Goal: Information Seeking & Learning: Understand process/instructions

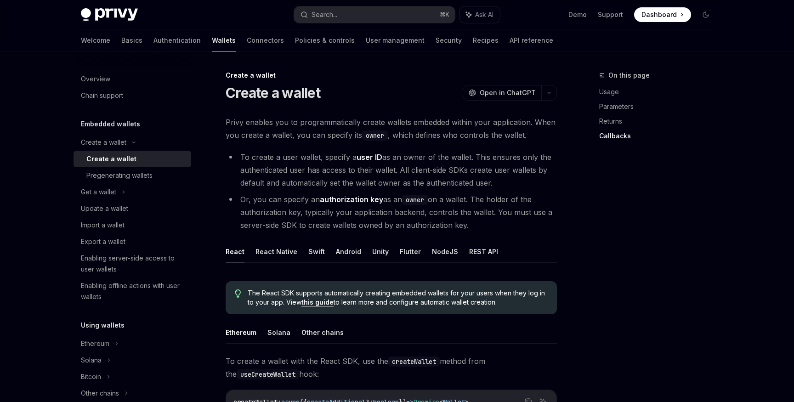
scroll to position [649, 0]
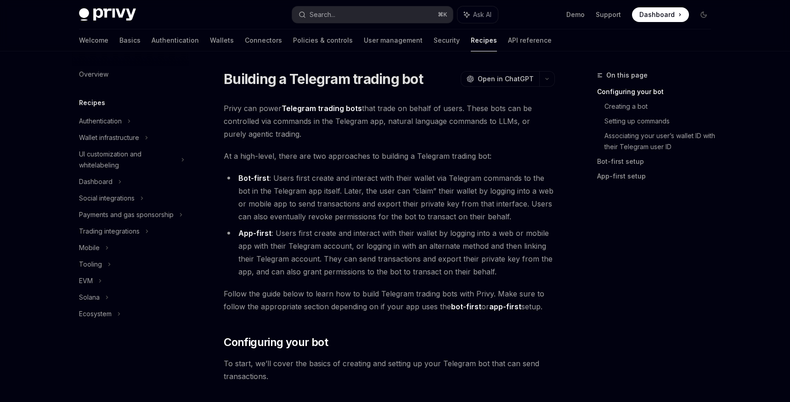
type textarea "*"
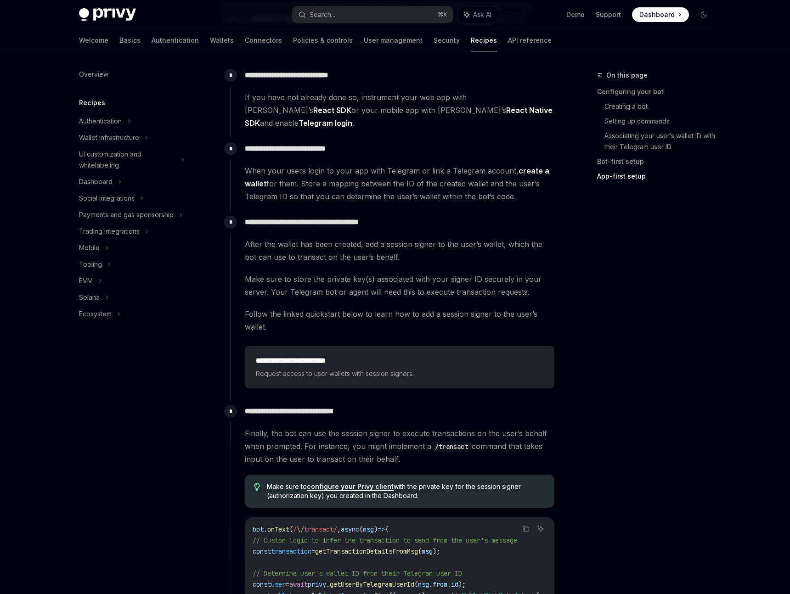
scroll to position [1824, 0]
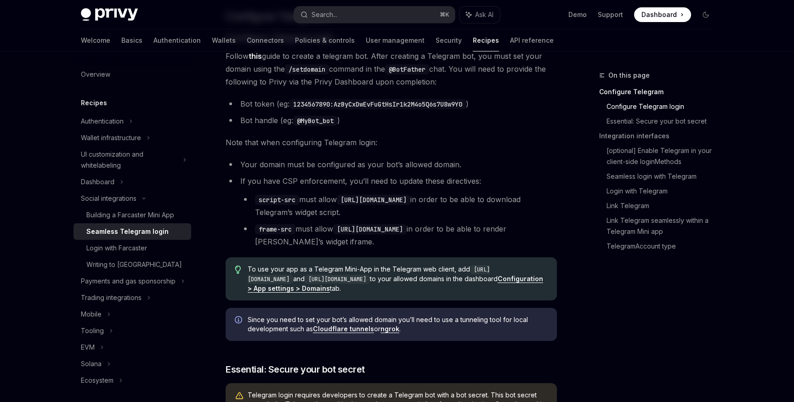
scroll to position [350, 0]
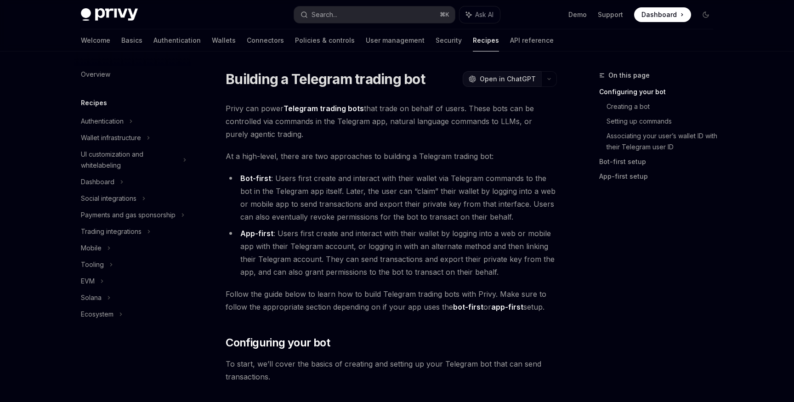
click at [482, 83] on span "Open in ChatGPT" at bounding box center [508, 78] width 56 height 9
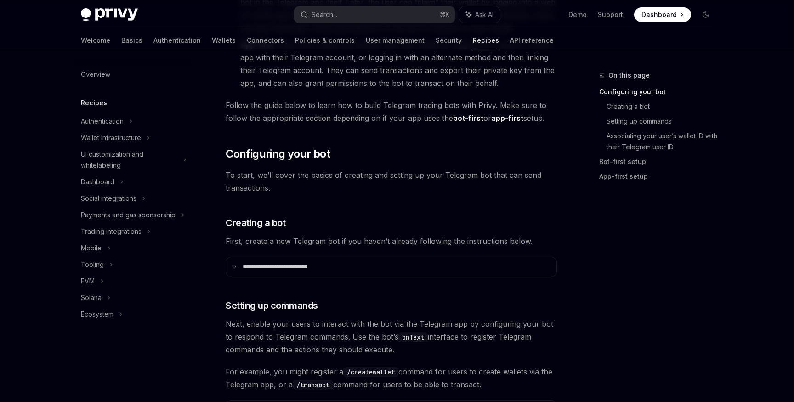
scroll to position [260, 0]
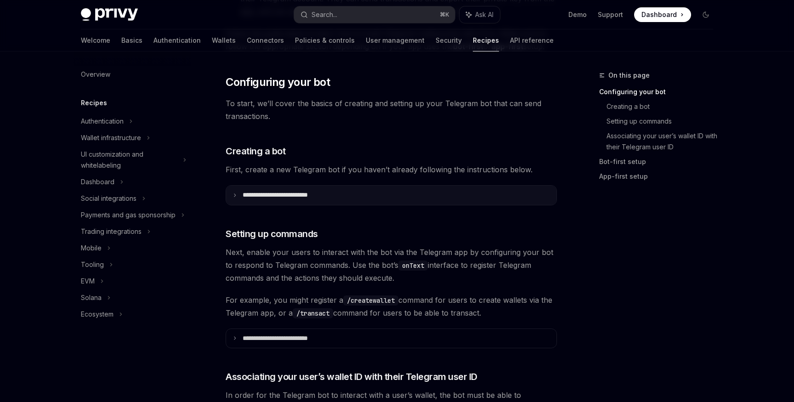
click at [289, 196] on p "**********" at bounding box center [289, 195] width 92 height 8
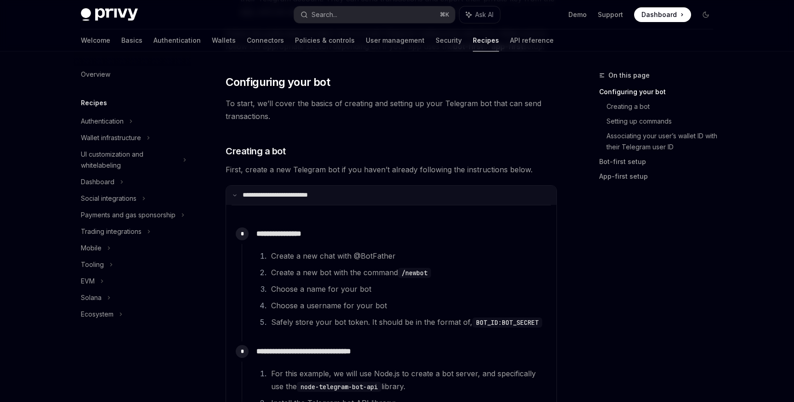
click at [289, 196] on p "**********" at bounding box center [287, 195] width 89 height 8
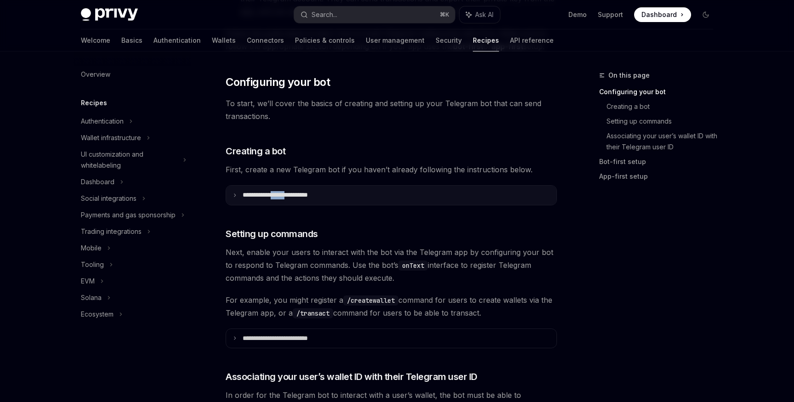
click at [289, 196] on p "**********" at bounding box center [289, 195] width 92 height 8
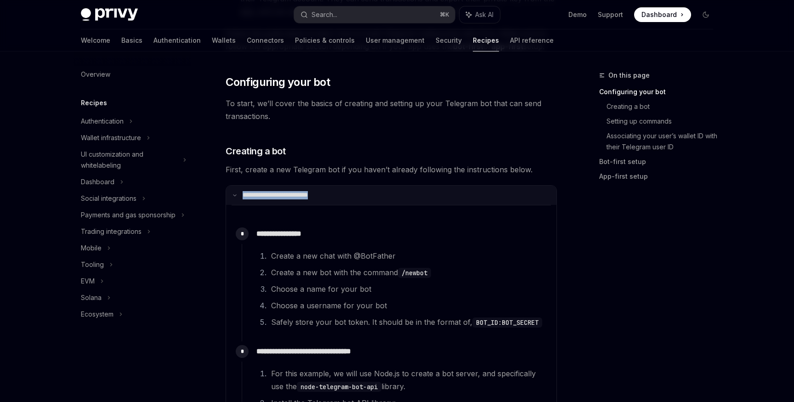
click at [289, 196] on p "**********" at bounding box center [287, 195] width 89 height 8
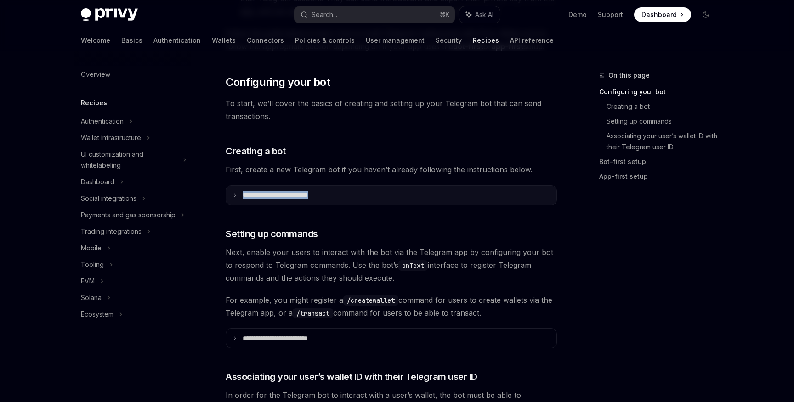
click at [289, 196] on p "**********" at bounding box center [289, 195] width 92 height 8
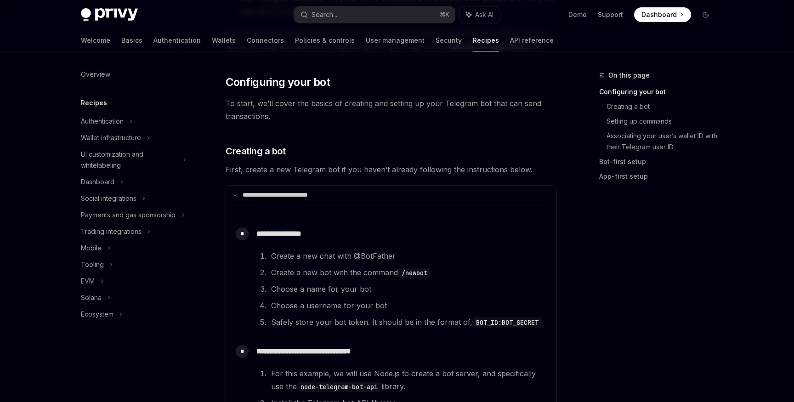
click at [316, 165] on span "First, create a new Telegram bot if you haven’t already following the instructi…" at bounding box center [391, 169] width 331 height 13
click at [707, 17] on icon "Toggle dark mode" at bounding box center [706, 15] width 6 height 6
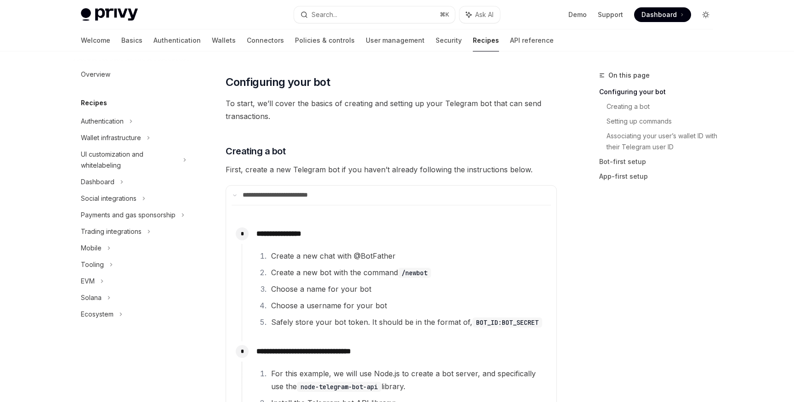
click at [707, 17] on icon "Toggle dark mode" at bounding box center [705, 14] width 7 height 7
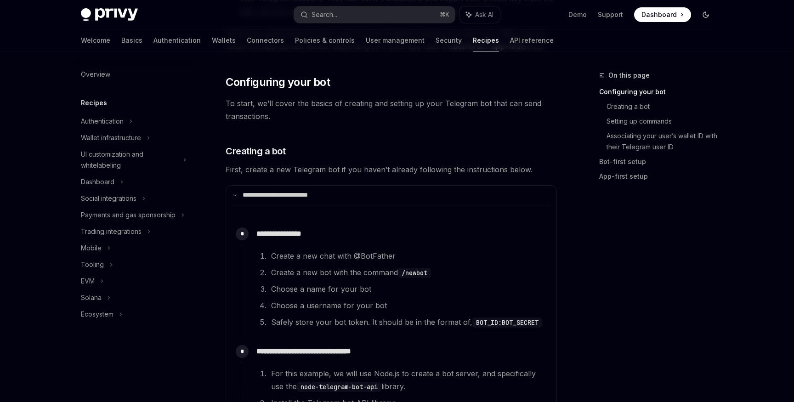
click at [707, 17] on icon "Toggle dark mode" at bounding box center [706, 15] width 6 height 6
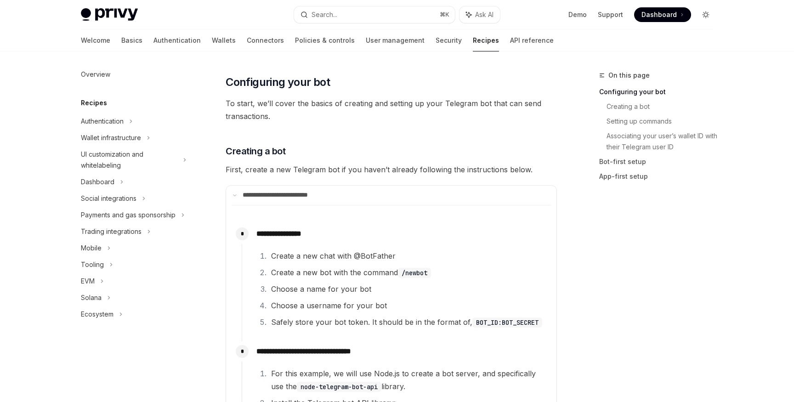
click at [707, 17] on icon "Toggle dark mode" at bounding box center [705, 14] width 7 height 7
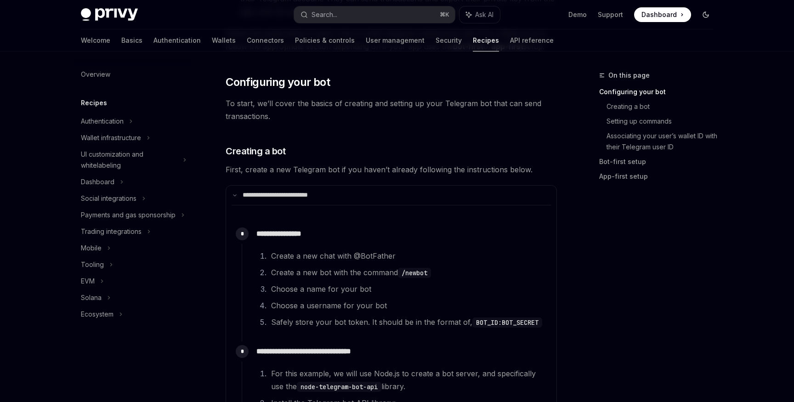
click at [707, 17] on icon "Toggle dark mode" at bounding box center [706, 15] width 6 height 6
click at [0, 0] on icon "Toggle dark mode" at bounding box center [0, 0] width 0 height 0
click at [707, 17] on icon "Toggle dark mode" at bounding box center [706, 15] width 6 height 6
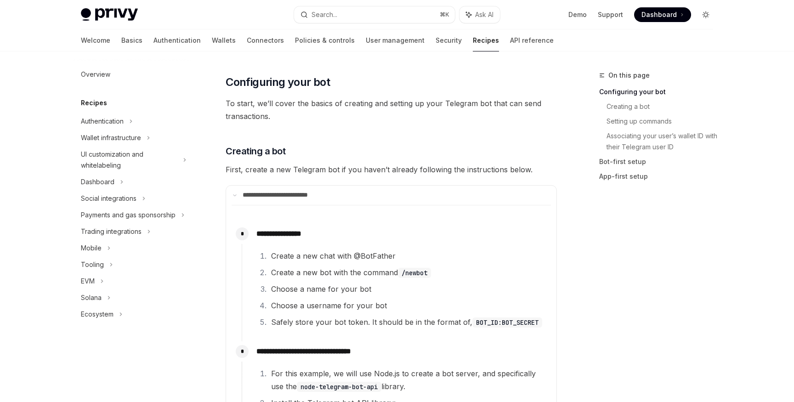
click at [707, 17] on icon "Toggle dark mode" at bounding box center [705, 14] width 7 height 7
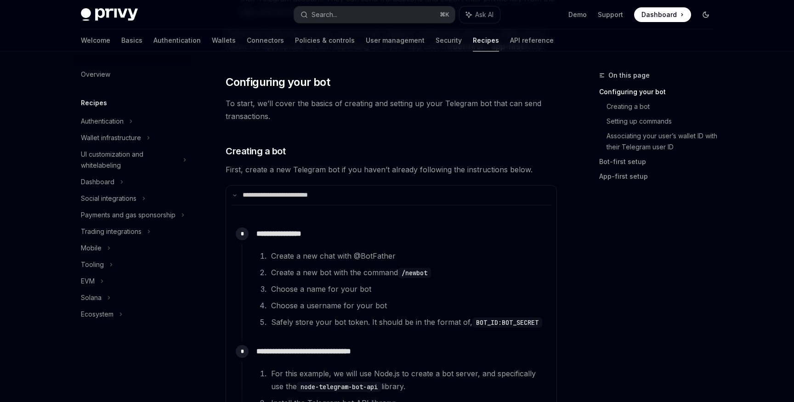
click at [707, 17] on icon "Toggle dark mode" at bounding box center [706, 15] width 6 height 6
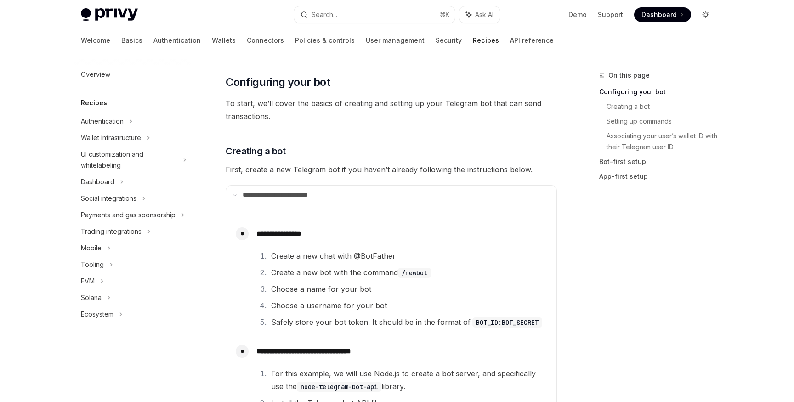
click at [707, 17] on icon "Toggle dark mode" at bounding box center [705, 14] width 7 height 7
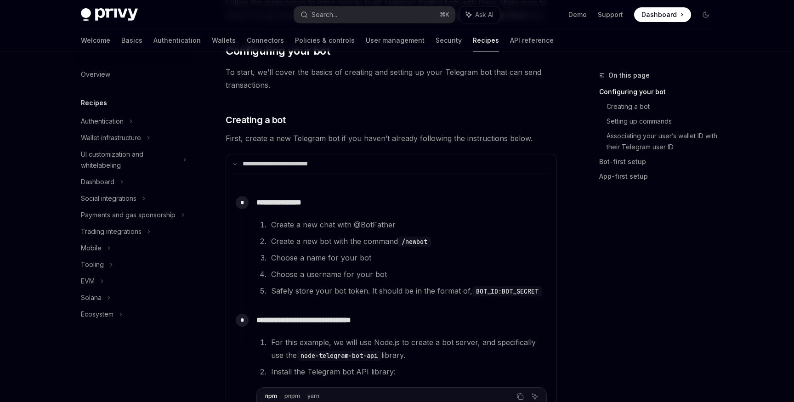
scroll to position [301, 0]
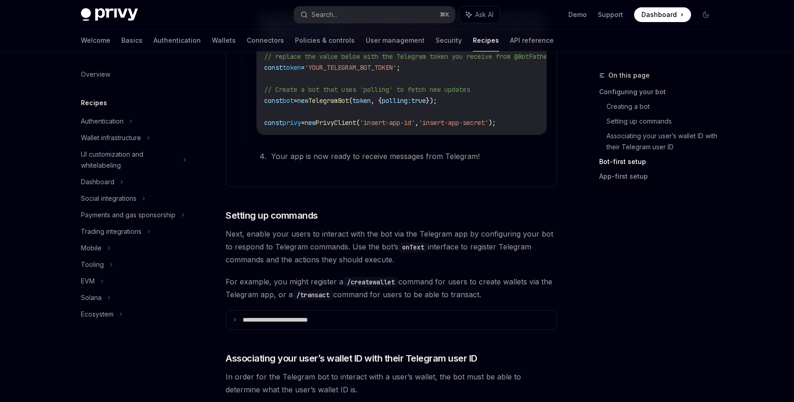
scroll to position [657, 0]
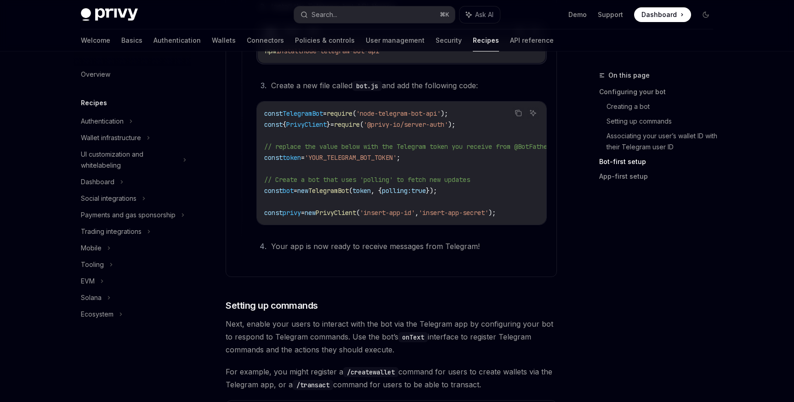
click at [184, 354] on div "Overview Recipes Authentication Wallet infrastructure UI customization and whit…" at bounding box center [139, 226] width 132 height 350
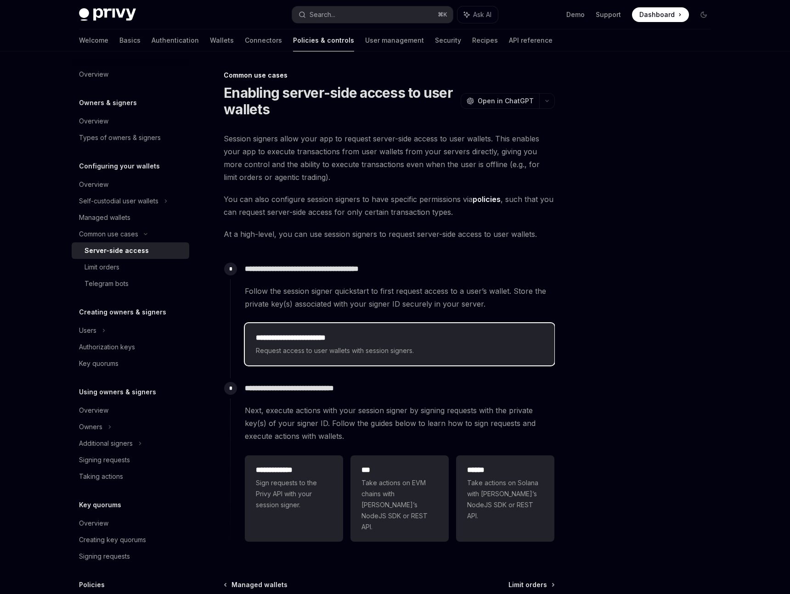
click at [299, 348] on span "Request access to user wallets with session signers." at bounding box center [400, 350] width 288 height 11
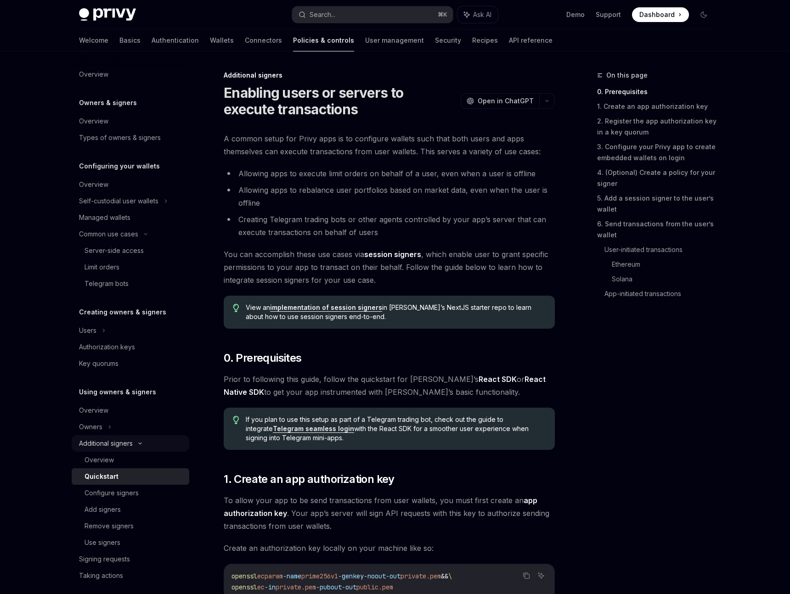
click at [108, 440] on div "Additional signers" at bounding box center [106, 443] width 54 height 11
click at [105, 461] on div "Overview" at bounding box center [99, 460] width 29 height 11
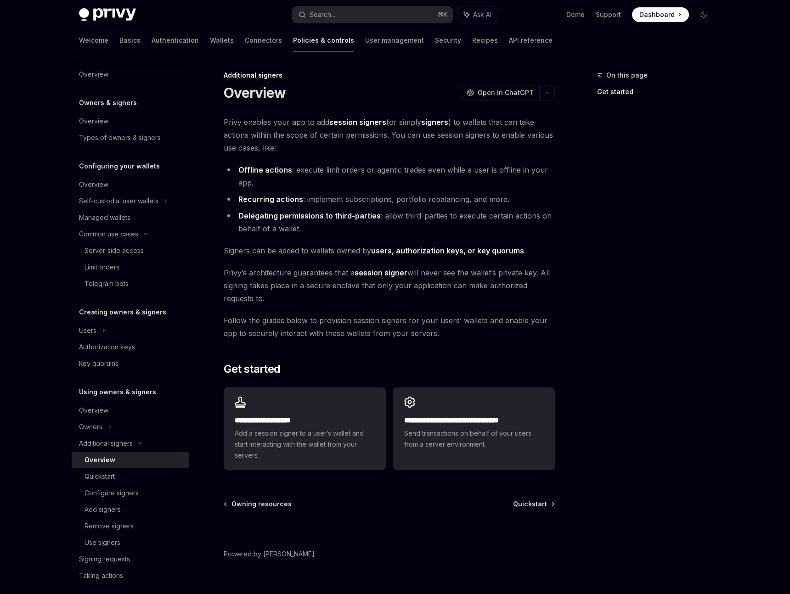
click at [581, 195] on div "On this page Get started" at bounding box center [649, 332] width 140 height 525
type textarea "*"
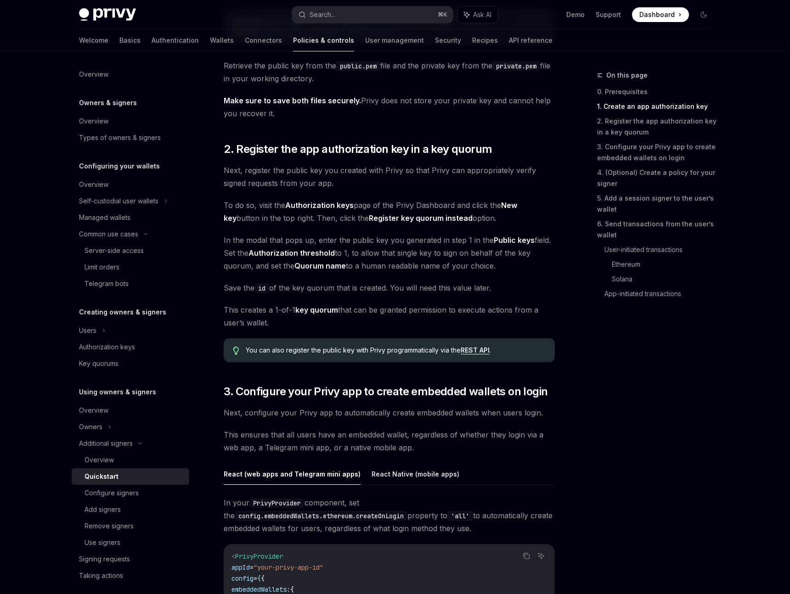
scroll to position [702, 0]
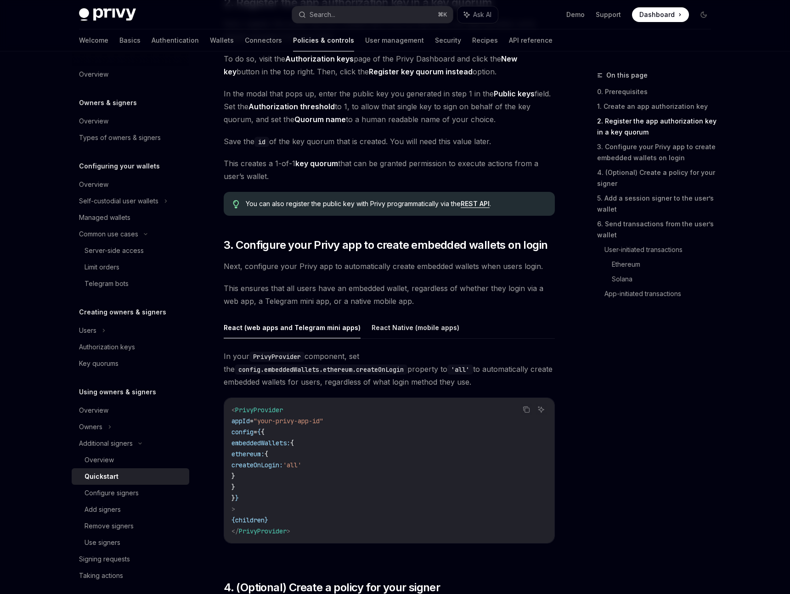
click at [390, 194] on div "You can also register the public key with Privy programmatically via the REST A…" at bounding box center [389, 204] width 331 height 24
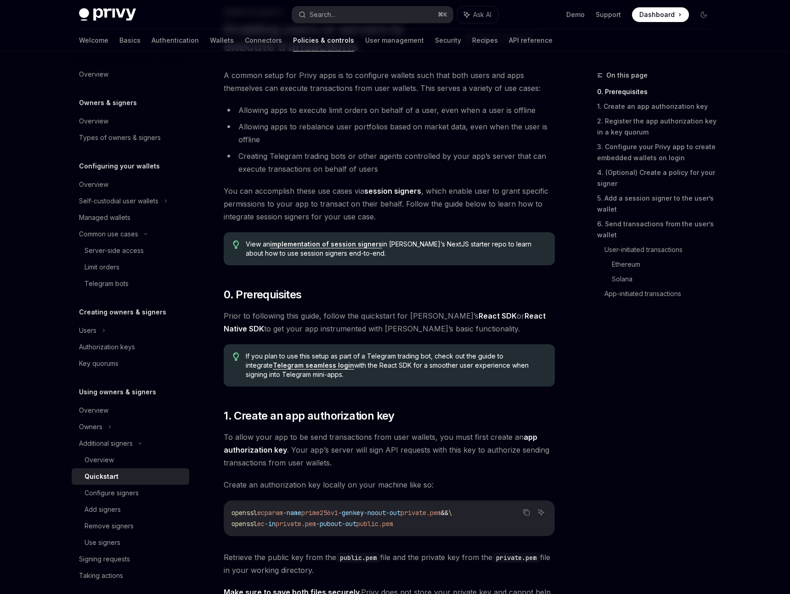
scroll to position [0, 0]
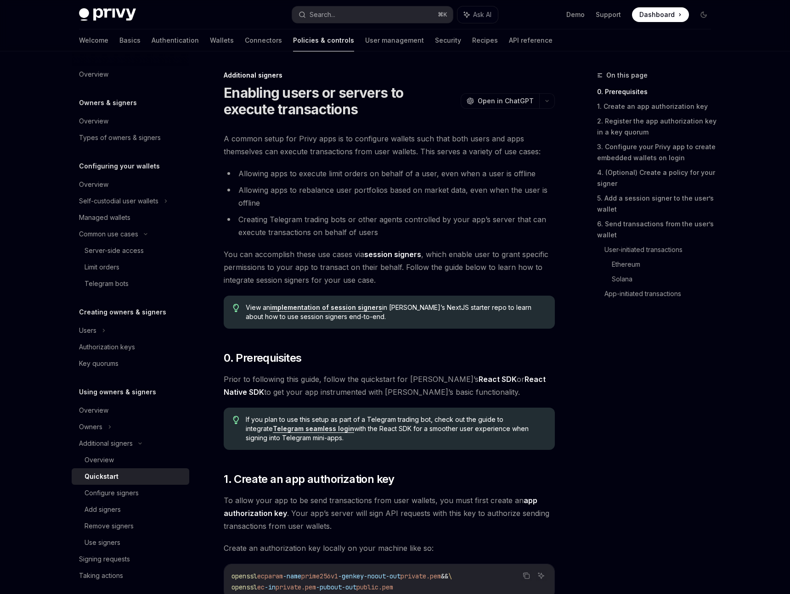
click at [427, 88] on h1 "Enabling users or servers to execute transactions" at bounding box center [340, 101] width 233 height 33
click at [424, 95] on h1 "Enabling users or servers to execute transactions" at bounding box center [340, 101] width 233 height 33
click at [353, 312] on span "View an implementation of session signers in Privy’s NextJS starter repo to lea…" at bounding box center [396, 312] width 300 height 18
click at [351, 308] on link "implementation of session signers" at bounding box center [326, 308] width 112 height 8
click at [307, 109] on h1 "Enabling users or servers to execute transactions" at bounding box center [340, 101] width 233 height 33
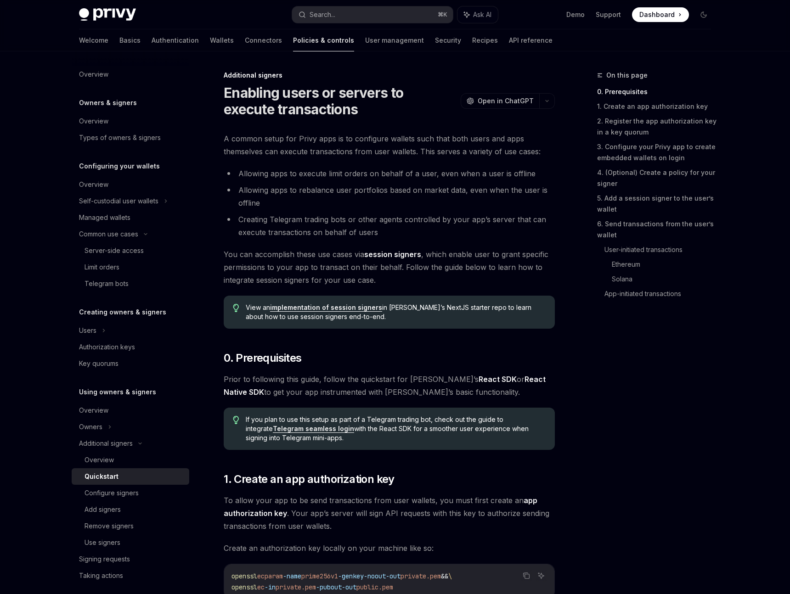
click at [310, 100] on h1 "Enabling users or servers to execute transactions" at bounding box center [340, 101] width 233 height 33
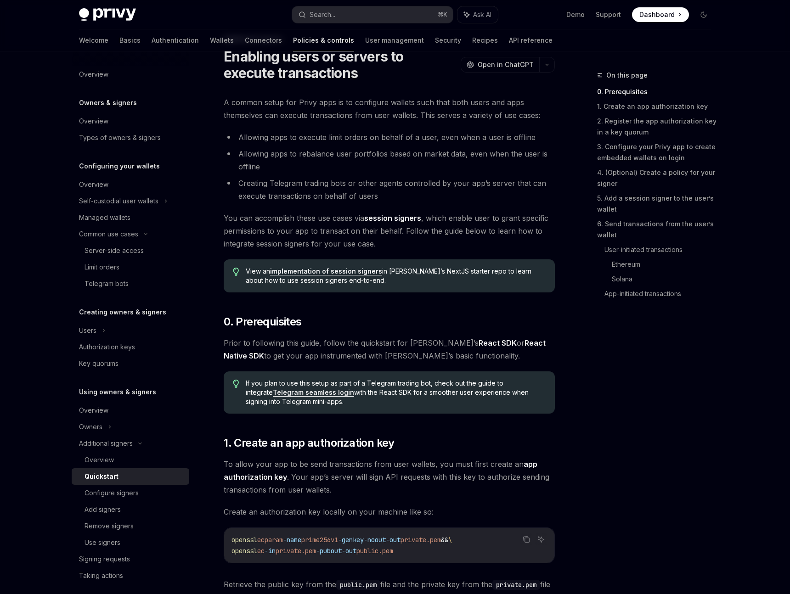
scroll to position [36, 0]
click at [442, 212] on span "You can accomplish these use cases via session signers , which enable user to g…" at bounding box center [389, 231] width 331 height 39
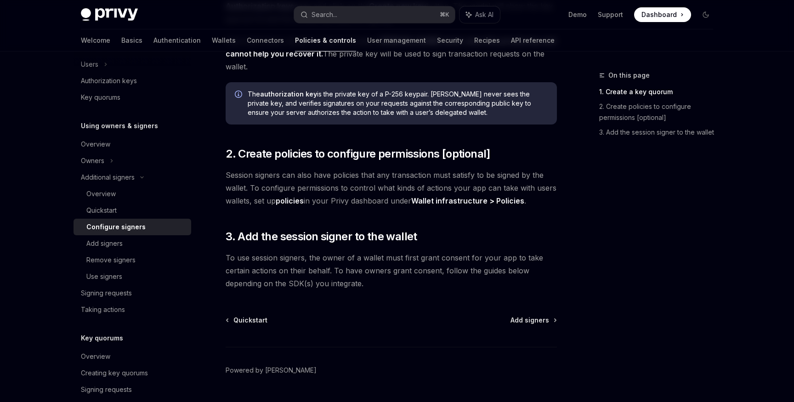
scroll to position [265, 0]
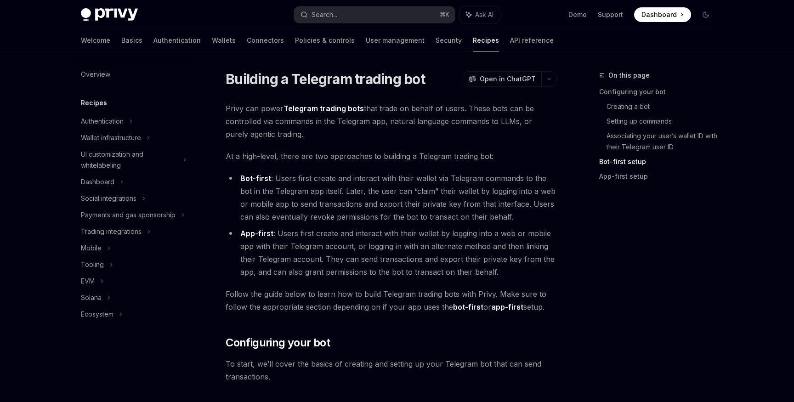
scroll to position [657, 0]
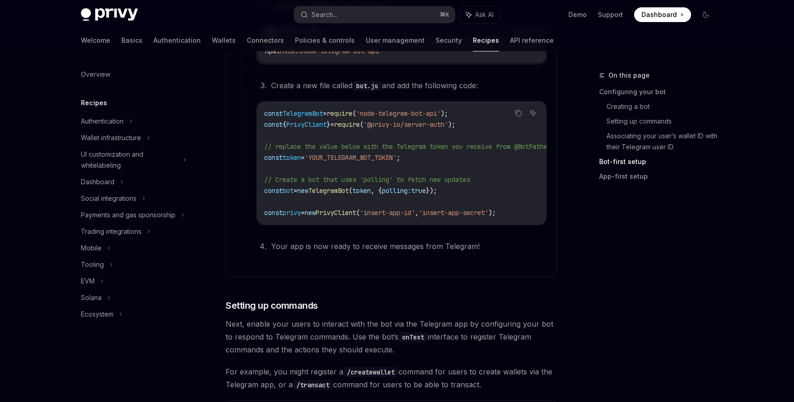
type textarea "*"
